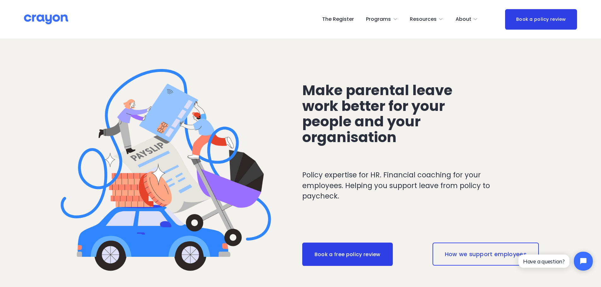
click at [0, 0] on span "Nest: Baby Prep" at bounding box center [0, 0] width 0 height 0
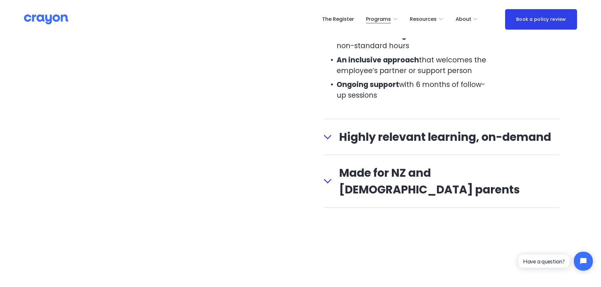
scroll to position [789, 0]
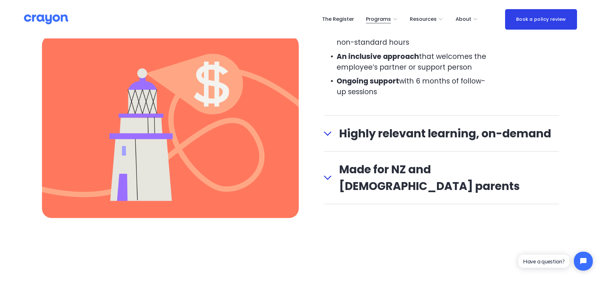
click at [508, 165] on span "Made for NZ and Australian parents" at bounding box center [446, 177] width 228 height 33
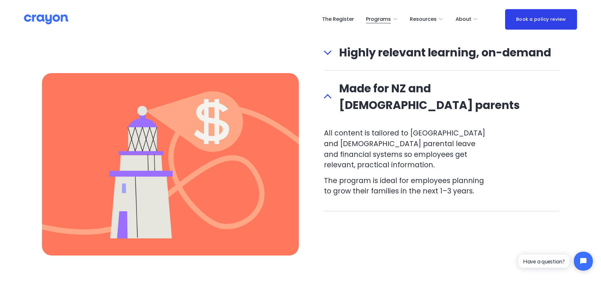
scroll to position [694, 0]
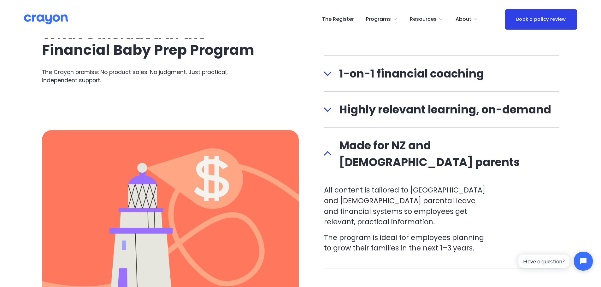
click at [490, 111] on span "Highly relevant learning, on-demand" at bounding box center [446, 109] width 228 height 17
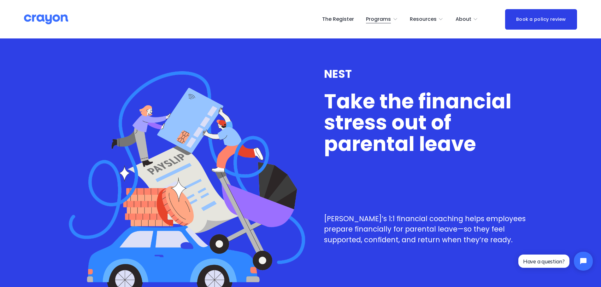
scroll to position [158, 0]
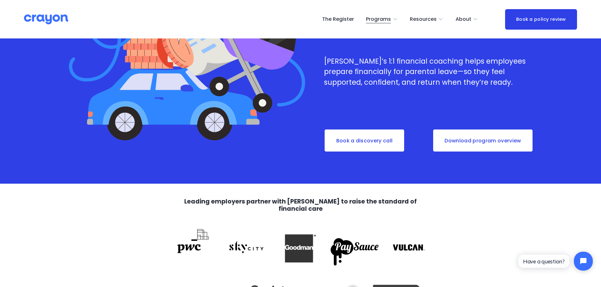
click at [486, 135] on link "Download program overview" at bounding box center [482, 140] width 101 height 23
click at [0, 0] on span "Employer hub" at bounding box center [0, 0] width 0 height 0
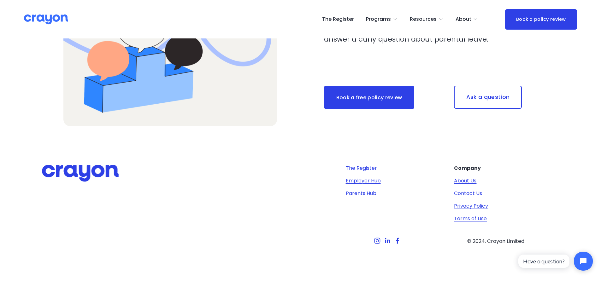
scroll to position [2051, 0]
